Goal: Ask a question

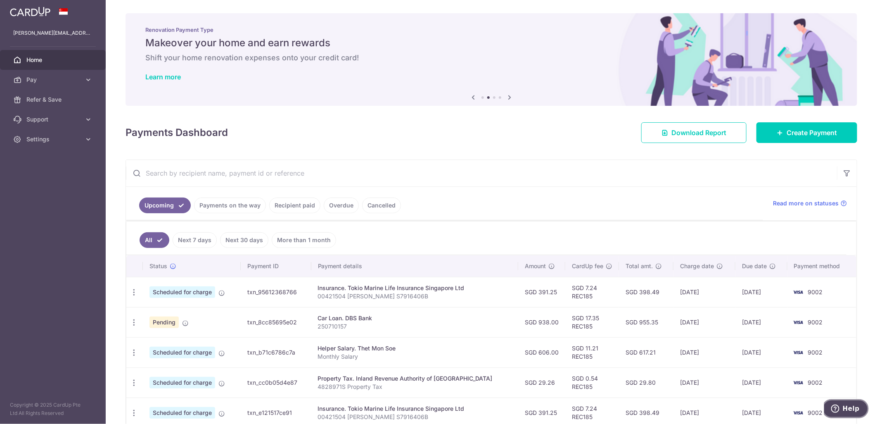
click at [841, 403] on button "Help" at bounding box center [845, 407] width 47 height 19
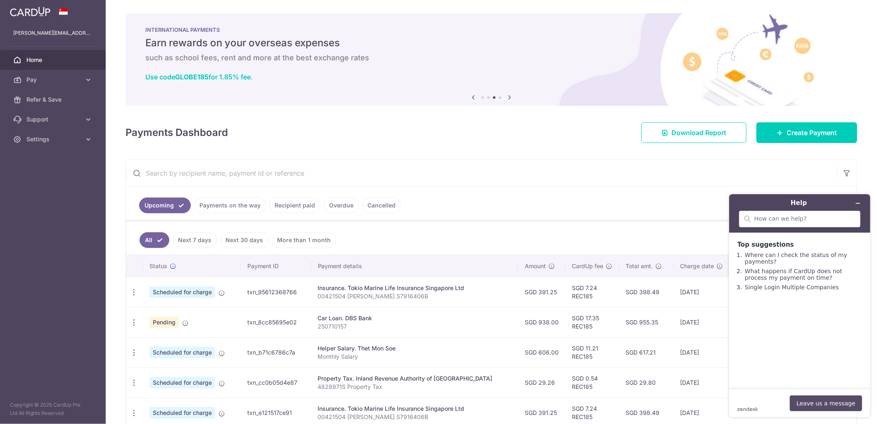
click at [821, 400] on button "Leave us a message" at bounding box center [826, 403] width 72 height 16
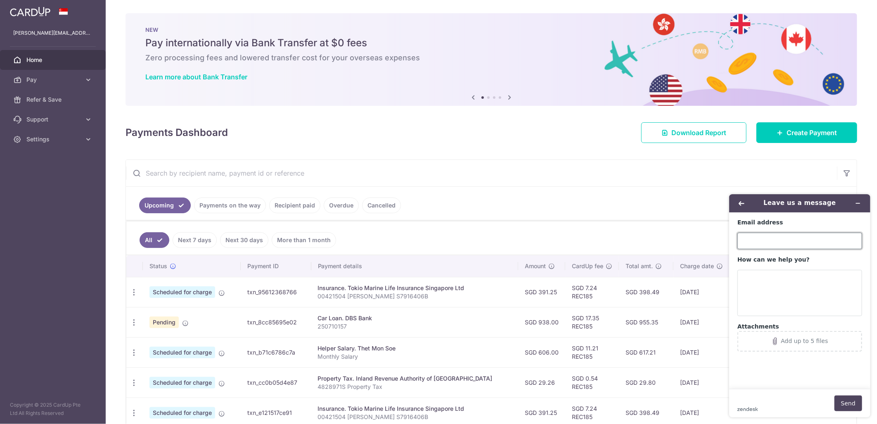
click at [759, 244] on input "Email address" at bounding box center [799, 240] width 125 height 17
type input "[PERSON_NAME][EMAIL_ADDRESS][DOMAIN_NAME]"
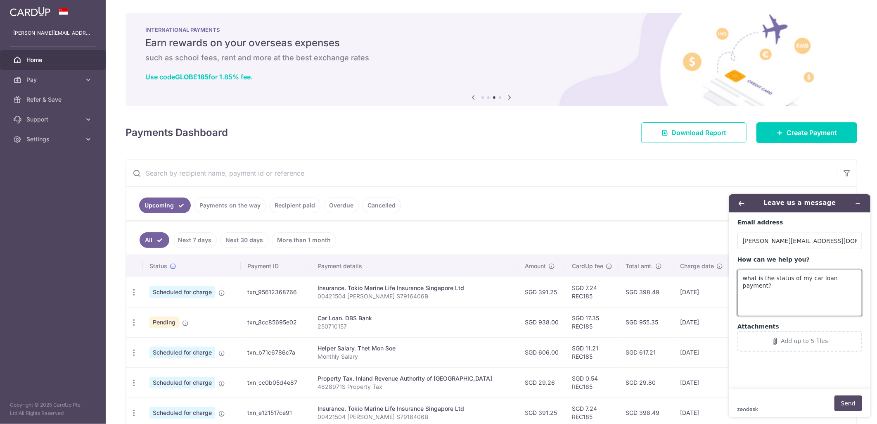
type textarea "what is the status of my car loan payment?"
click at [849, 399] on button "Send" at bounding box center [848, 403] width 28 height 16
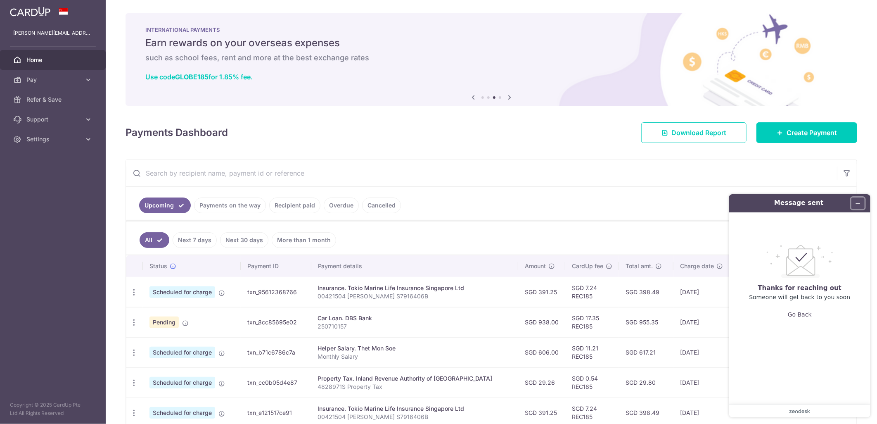
click at [861, 203] on icon "Minimize widget" at bounding box center [858, 203] width 6 height 6
